Goal: Information Seeking & Learning: Learn about a topic

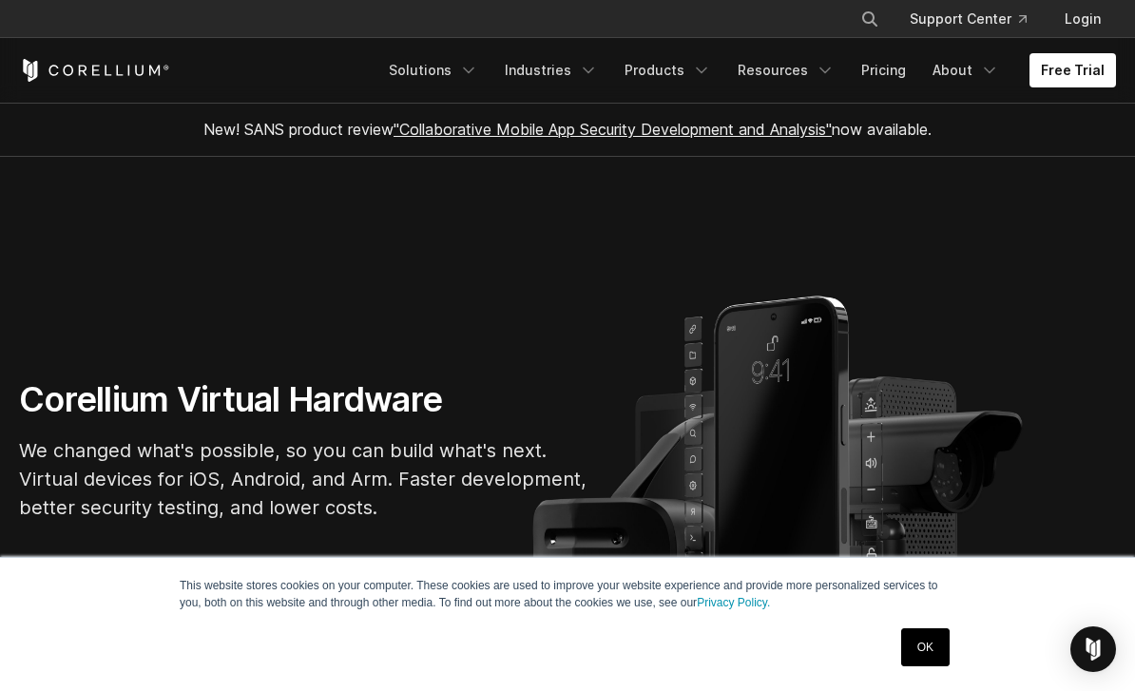
click at [907, 650] on link "OK" at bounding box center [925, 648] width 48 height 38
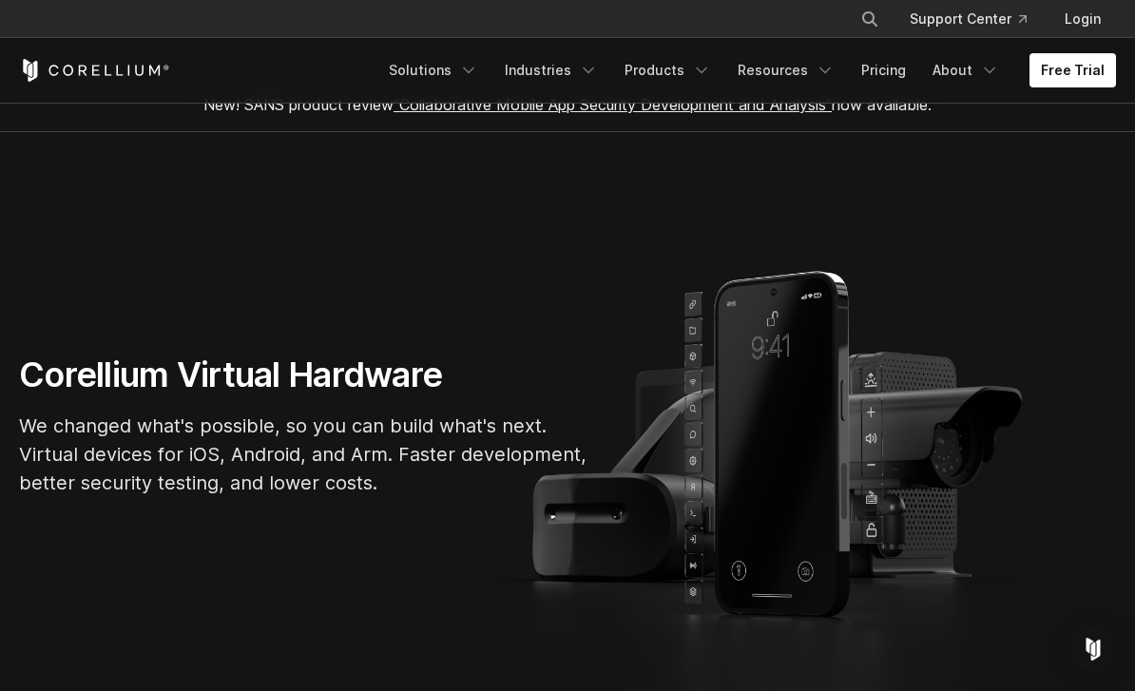
scroll to position [23, 0]
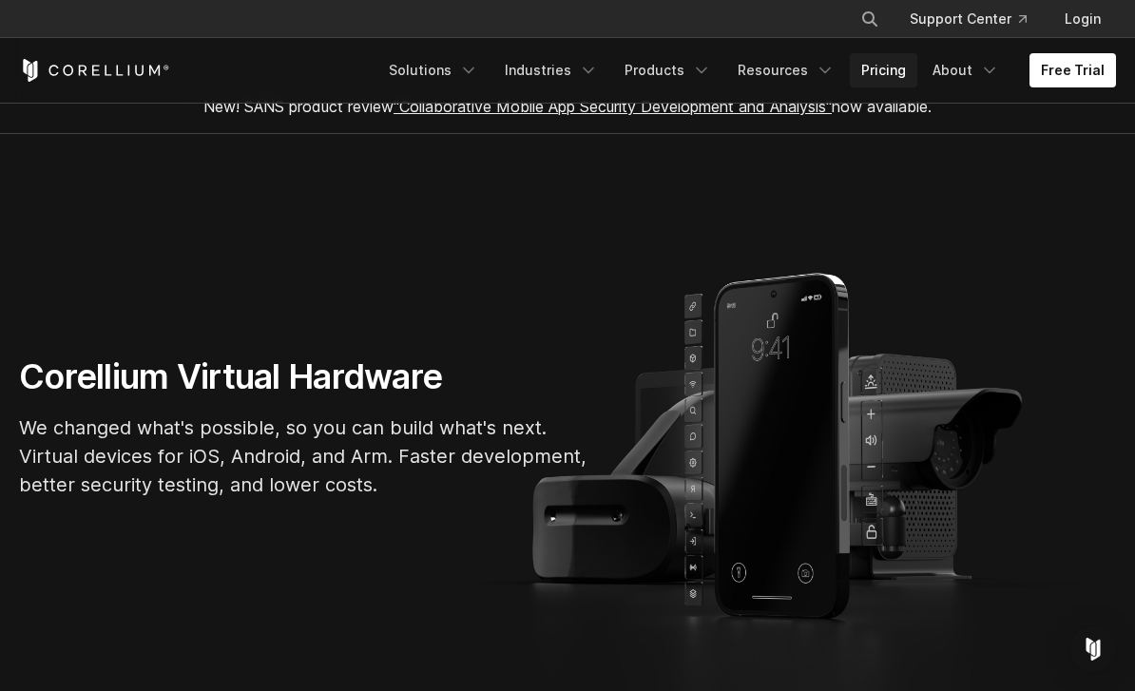
click at [877, 70] on link "Pricing" at bounding box center [884, 70] width 68 height 34
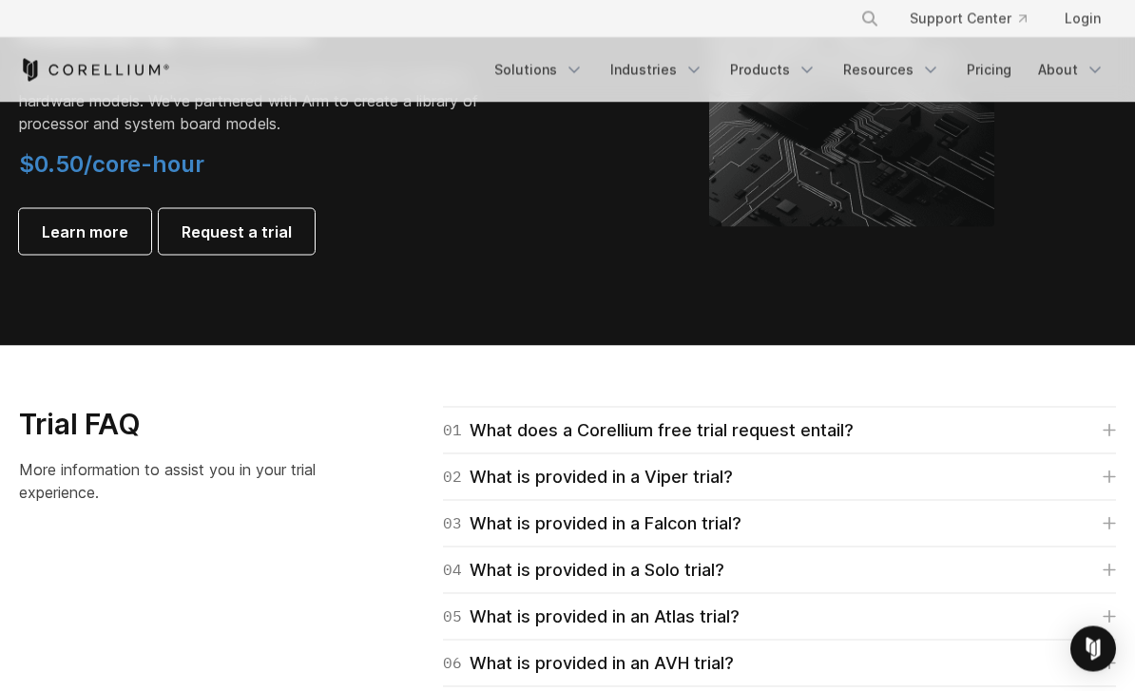
scroll to position [2477, 0]
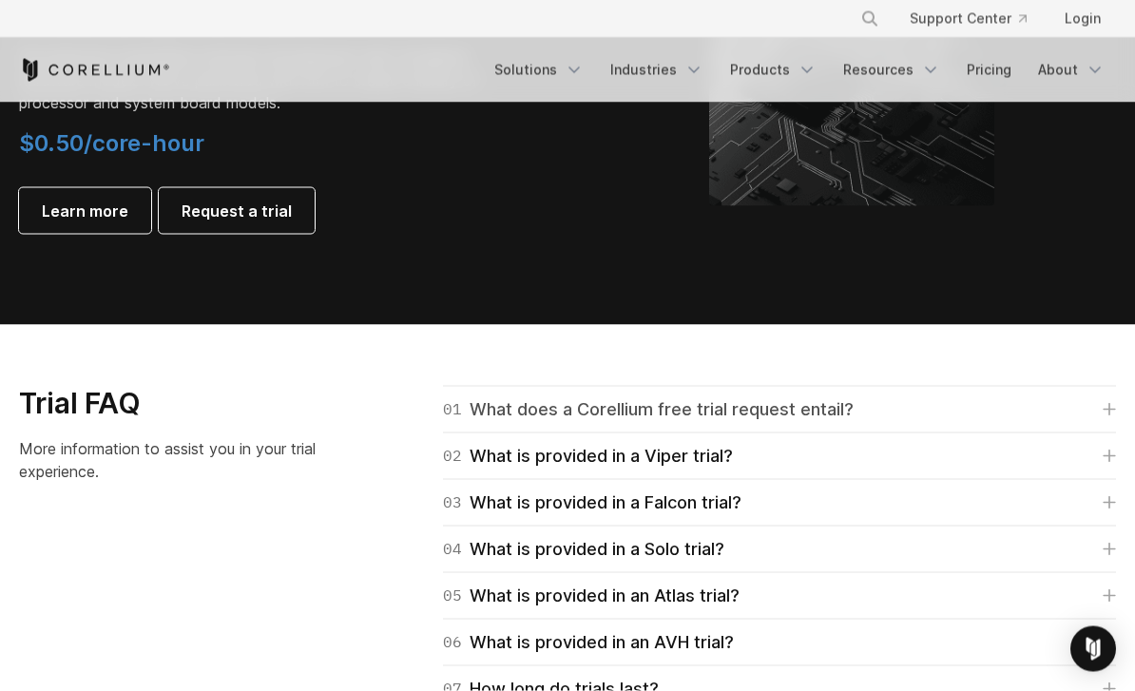
click at [1058, 403] on link "01 What does a Corellium free trial request entail?" at bounding box center [779, 410] width 673 height 27
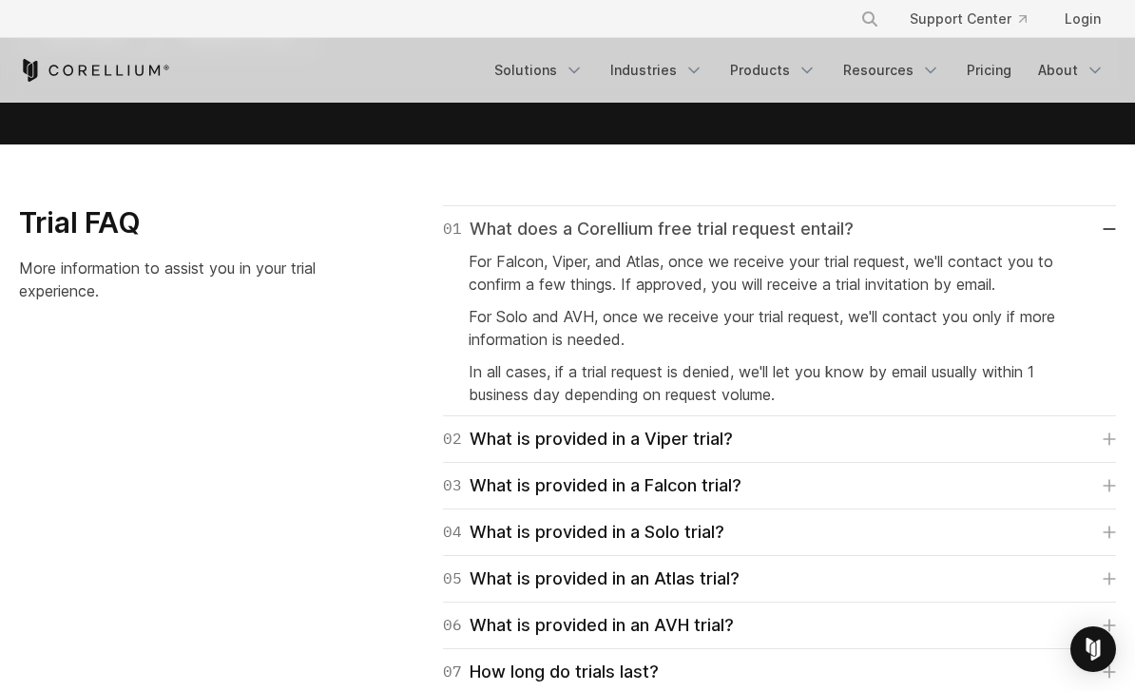
scroll to position [2656, 0]
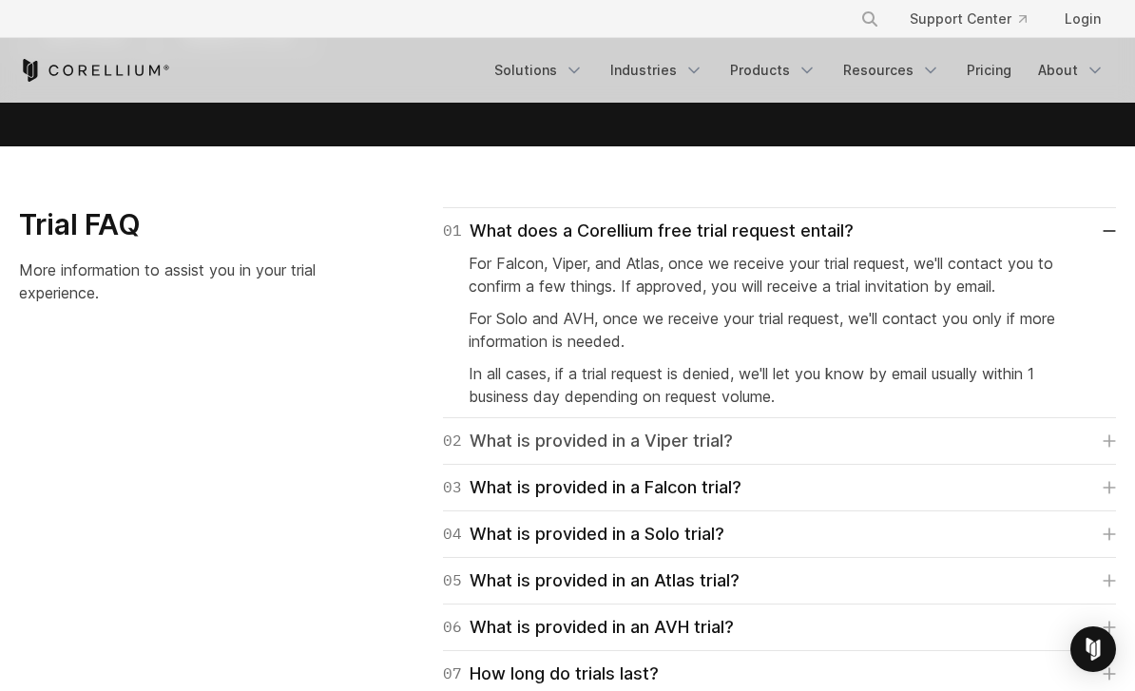
click at [1024, 428] on link "02 What is provided in a Viper trial?" at bounding box center [779, 441] width 673 height 27
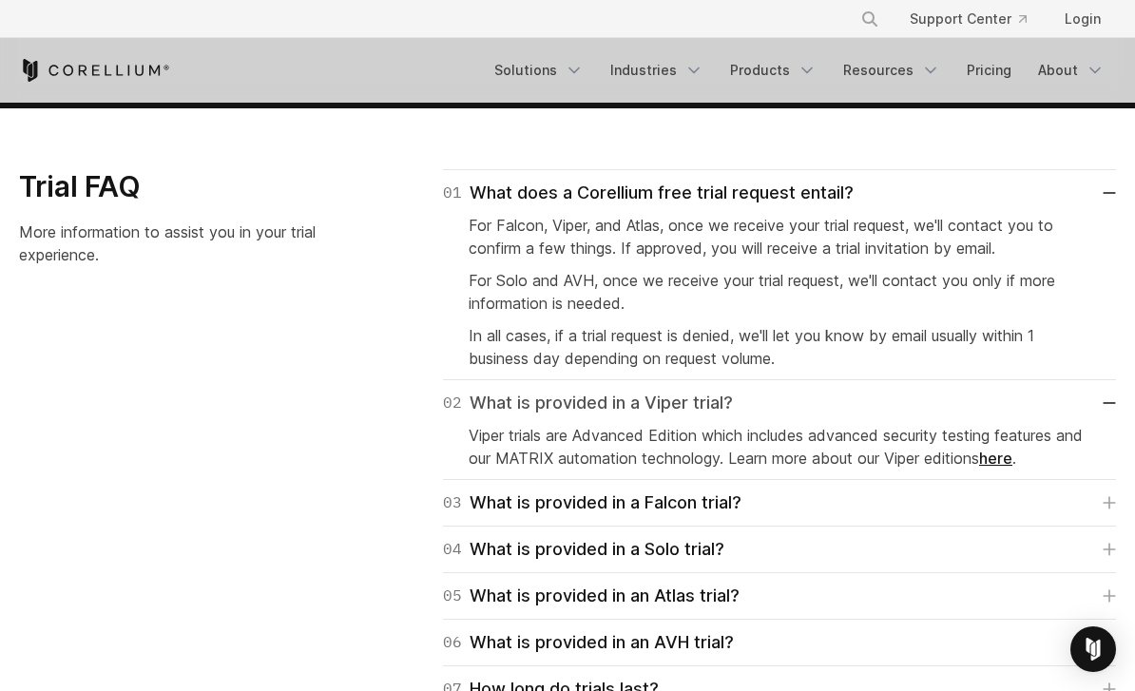
scroll to position [2693, 0]
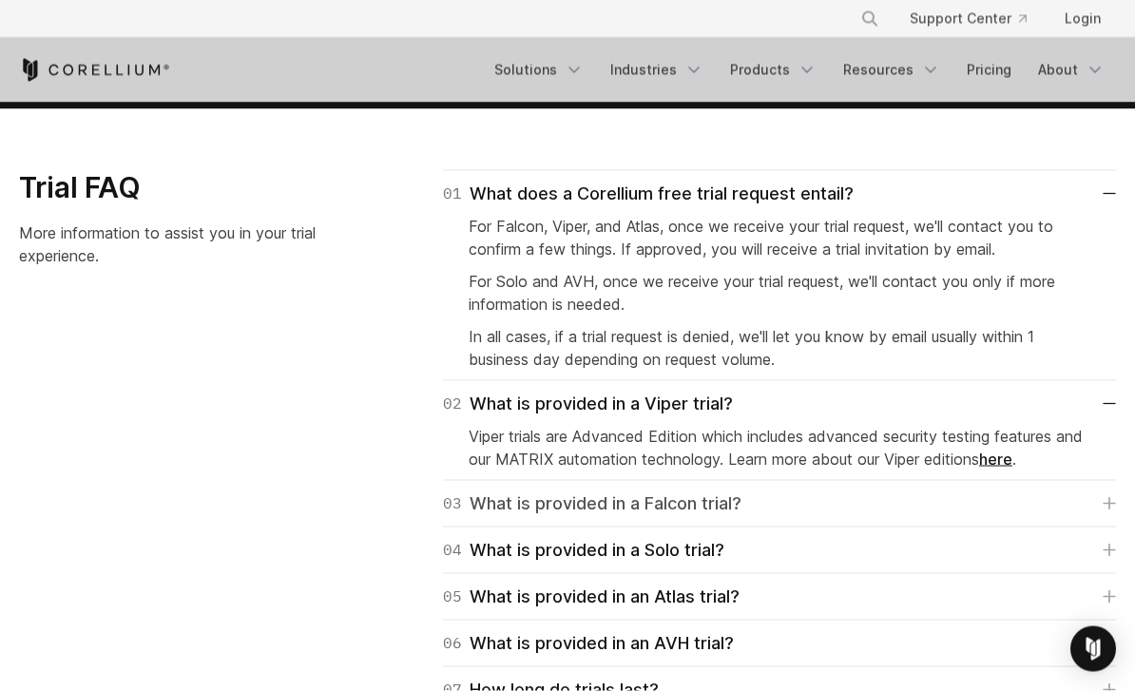
click at [960, 499] on link "03 What is provided in a Falcon trial?" at bounding box center [779, 504] width 673 height 27
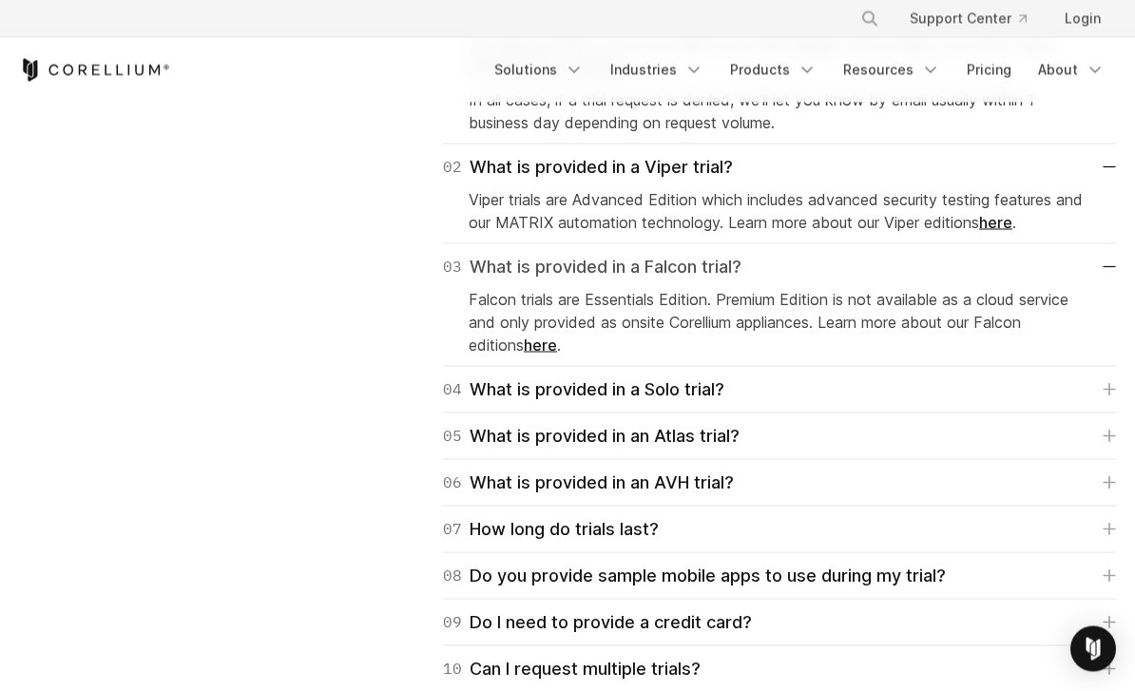
scroll to position [2927, 0]
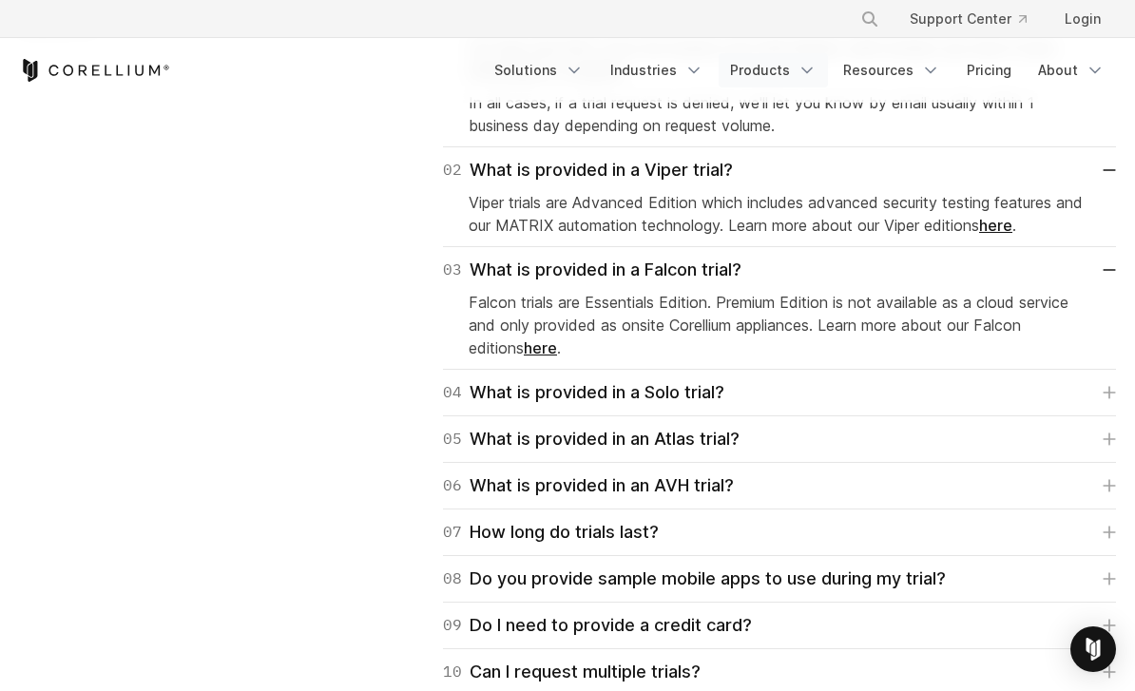
click at [782, 65] on link "Products" at bounding box center [773, 70] width 109 height 34
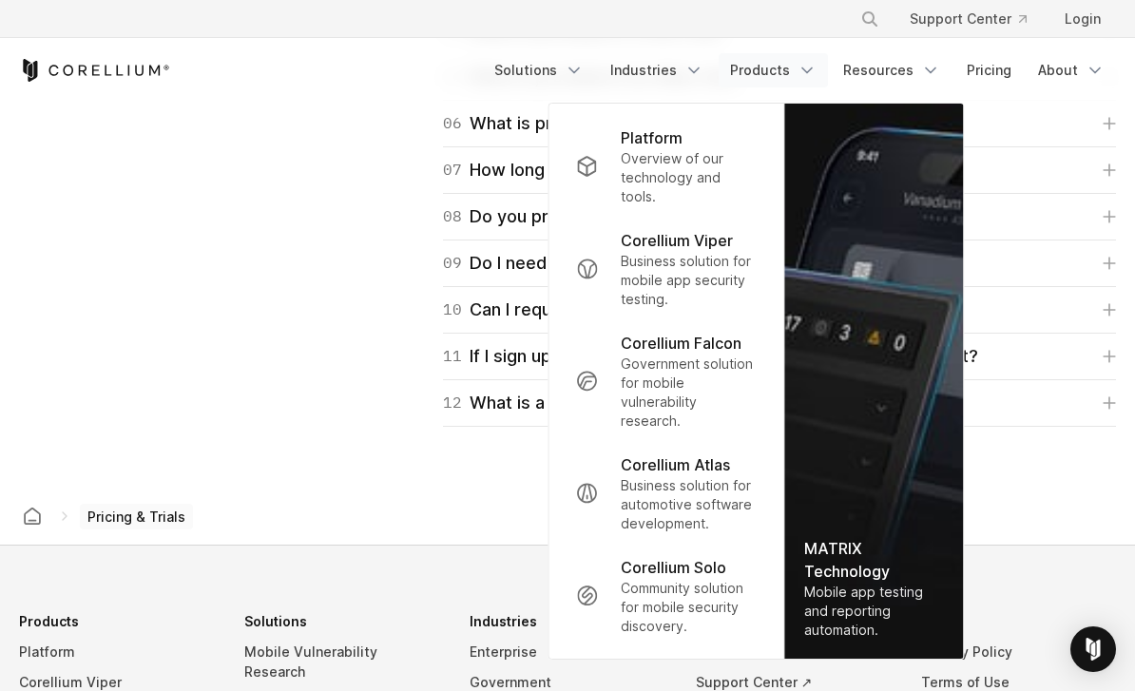
scroll to position [3285, 0]
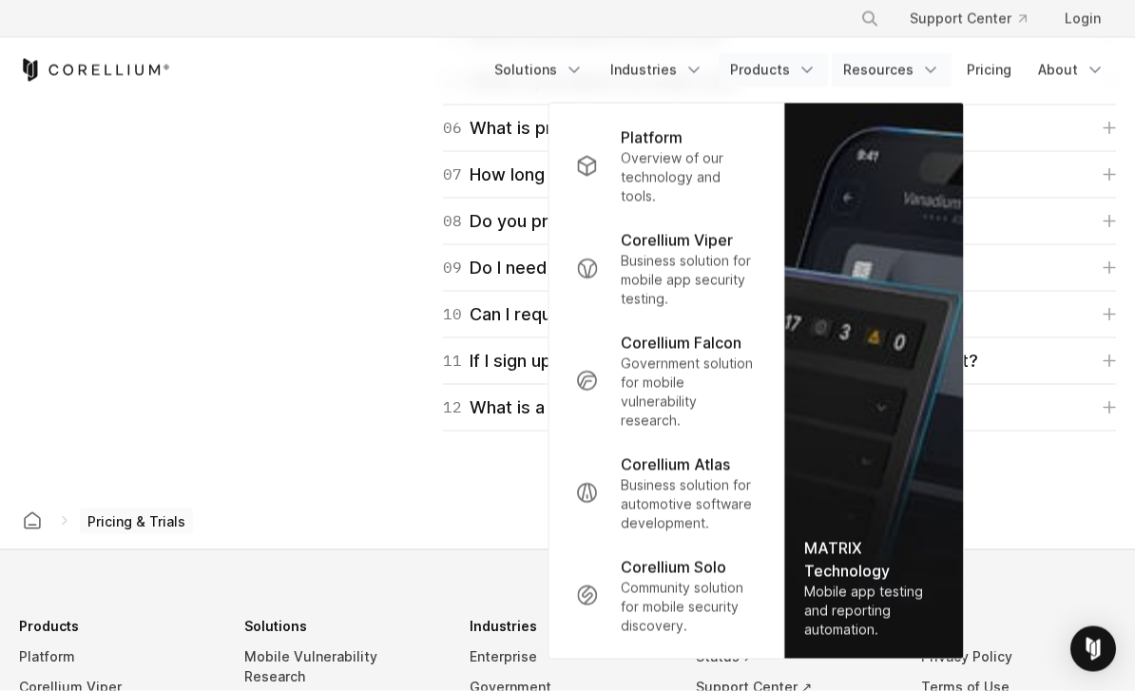
click at [919, 70] on link "Resources" at bounding box center [892, 70] width 120 height 34
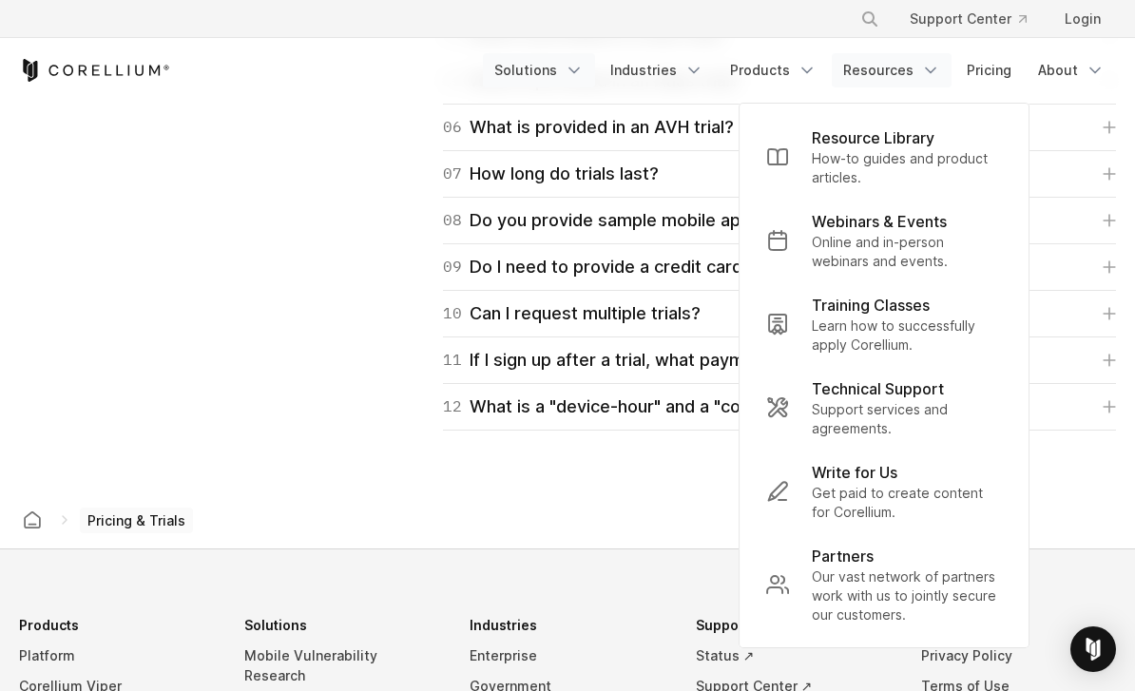
click at [568, 79] on link "Solutions" at bounding box center [539, 70] width 112 height 34
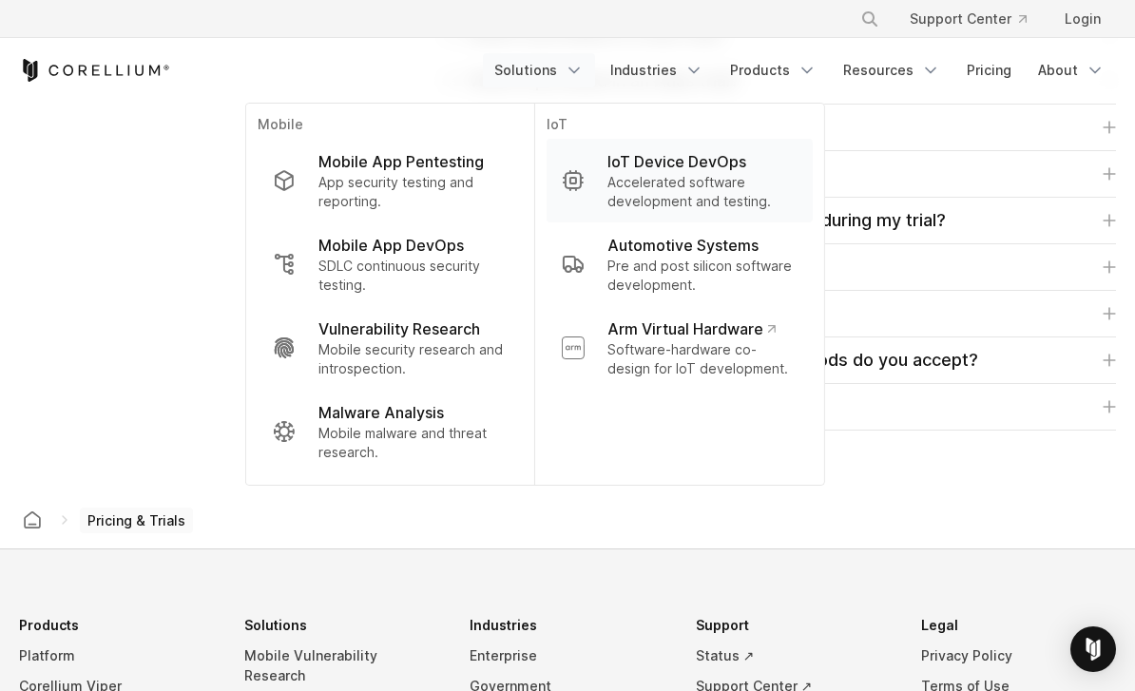
click at [778, 194] on p "Accelerated software development and testing." at bounding box center [703, 192] width 190 height 38
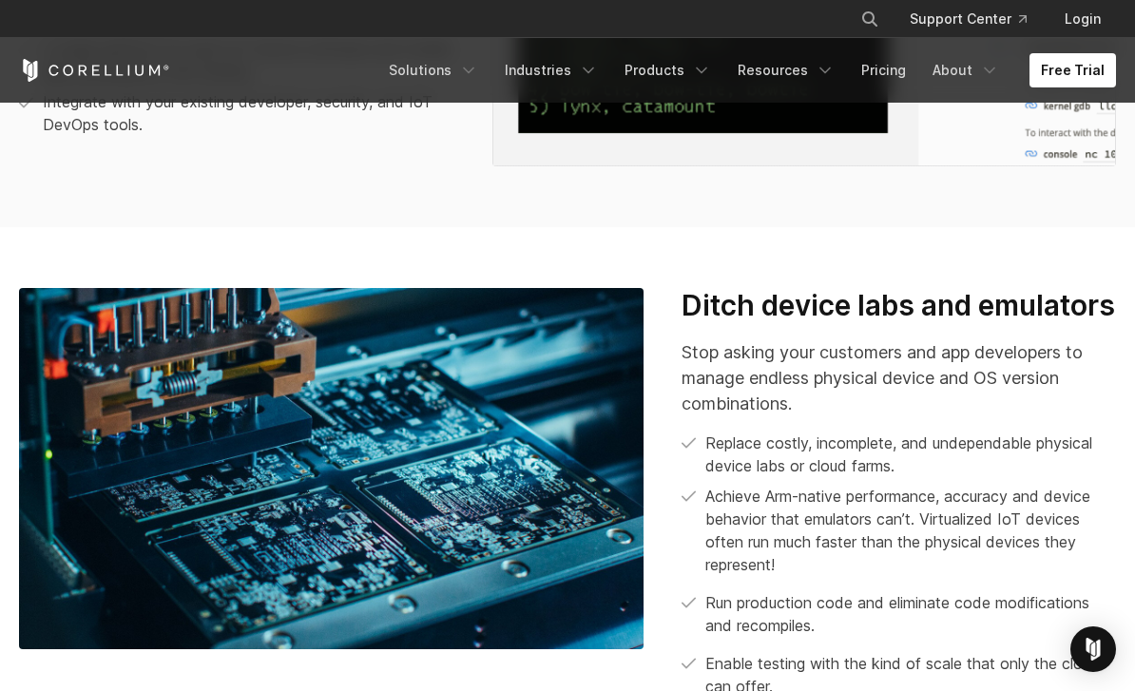
scroll to position [1630, 0]
